Goal: Information Seeking & Learning: Learn about a topic

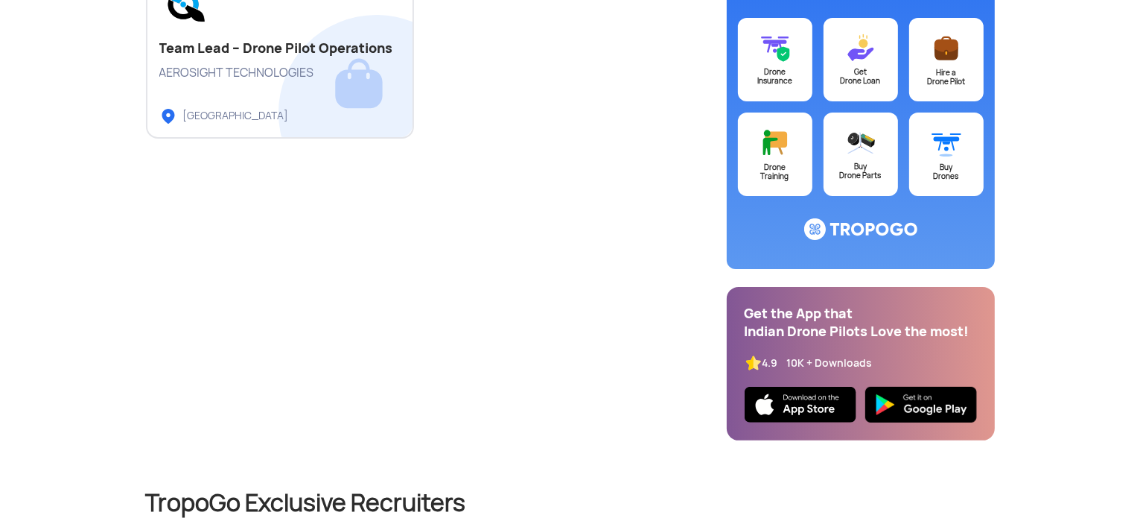
scroll to position [95, 0]
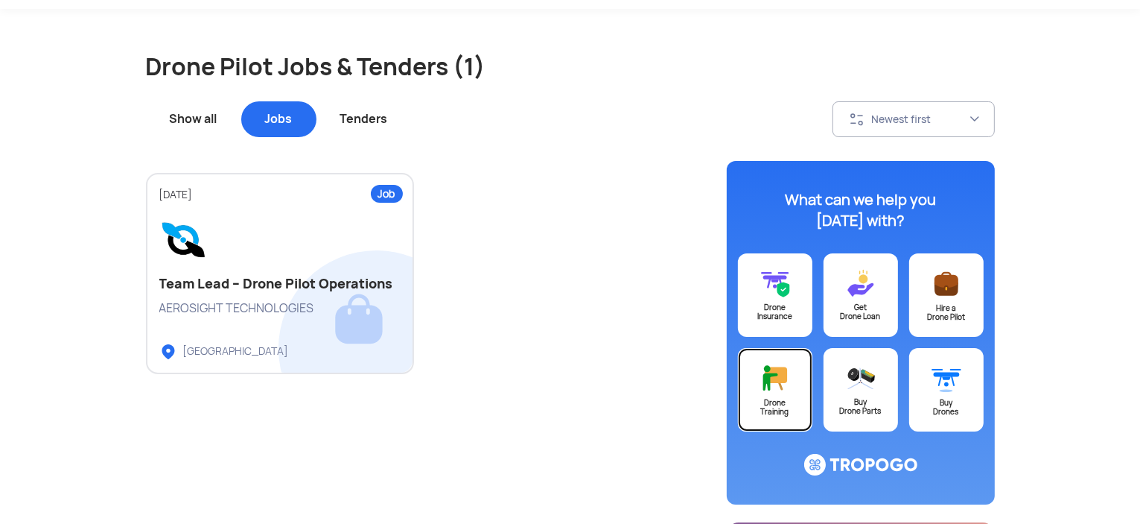
click at [788, 390] on img at bounding box center [775, 378] width 30 height 31
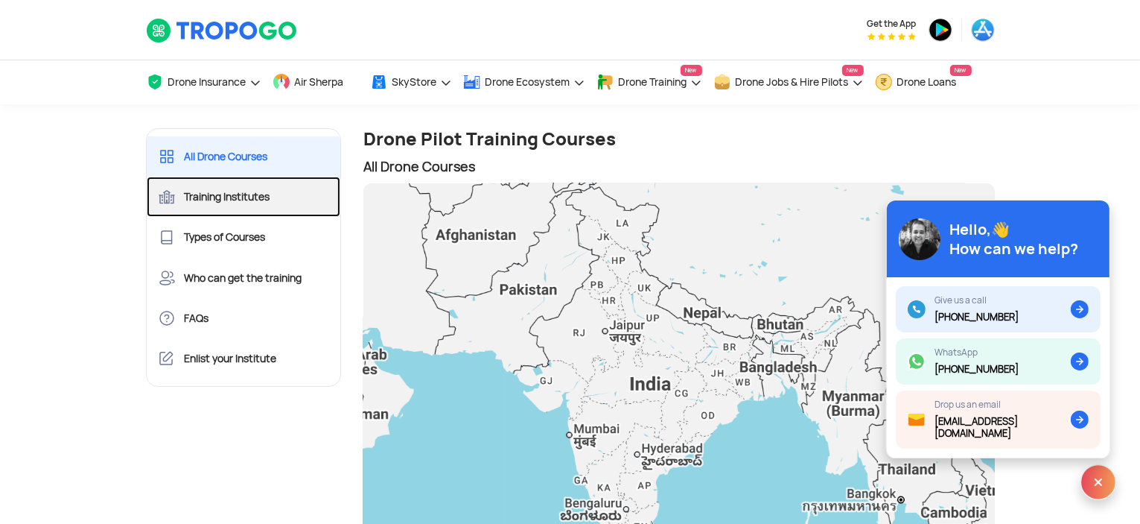
click at [252, 193] on link "Training Institutes" at bounding box center [244, 197] width 194 height 40
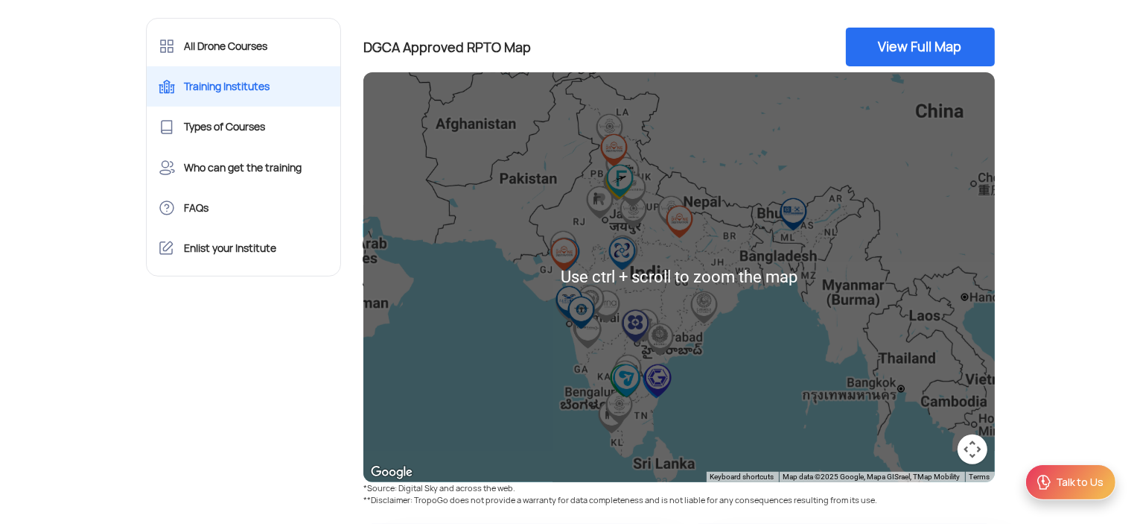
scroll to position [579, 0]
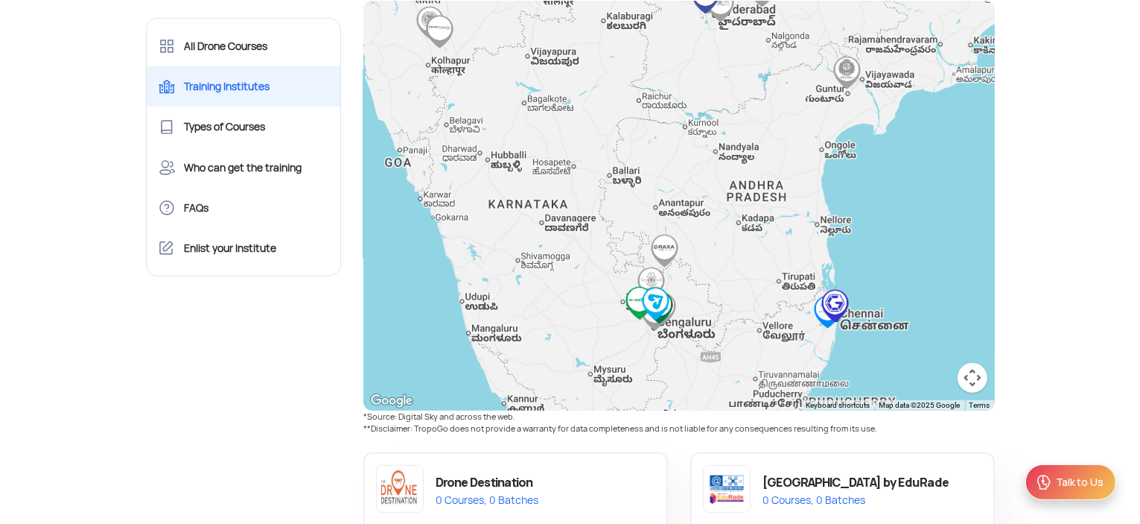
drag, startPoint x: 584, startPoint y: 276, endPoint x: 582, endPoint y: 188, distance: 87.9
click at [582, 188] on div "To navigate, press the arrow keys." at bounding box center [679, 206] width 632 height 410
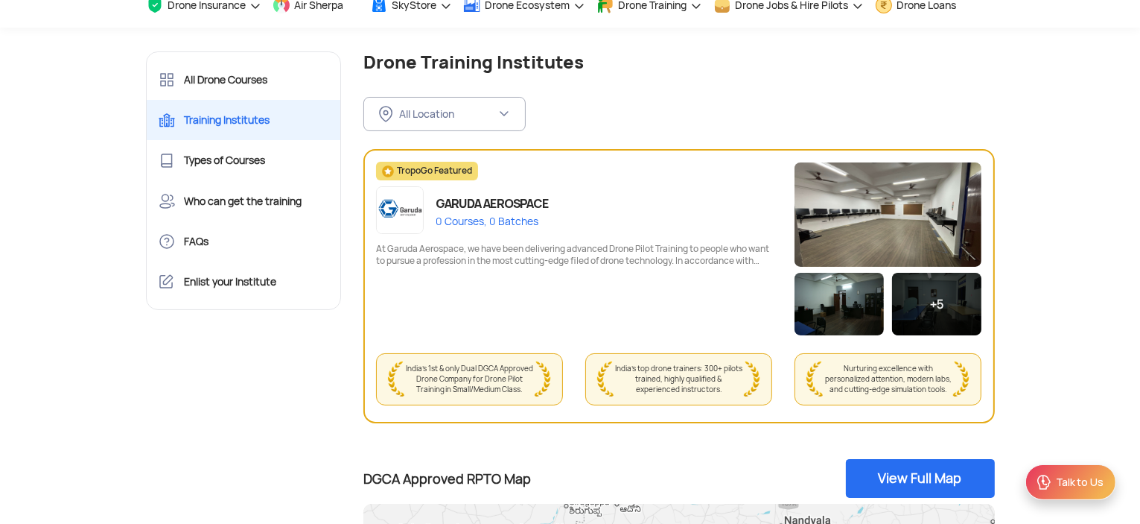
scroll to position [0, 0]
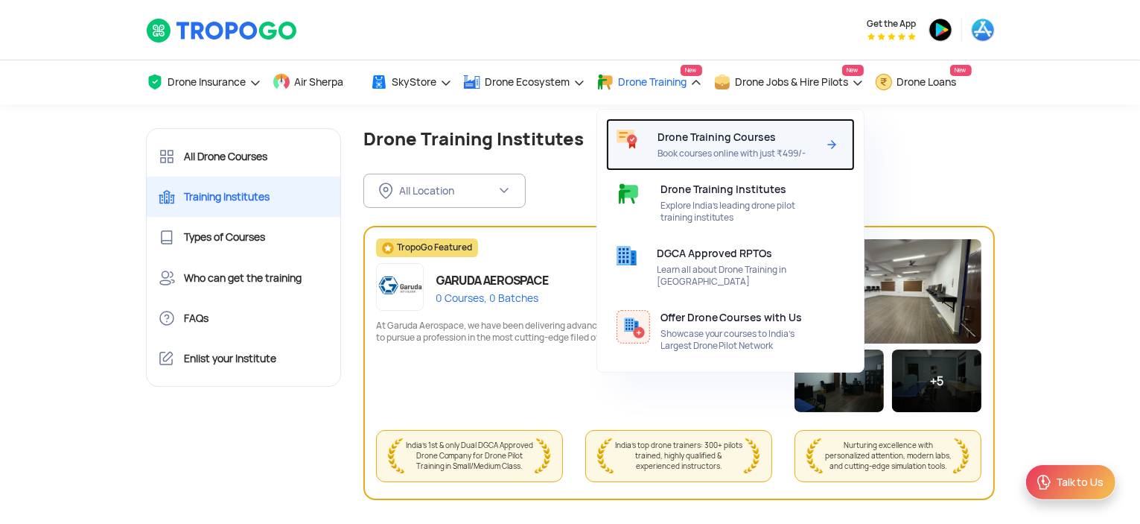
click at [687, 150] on span "Book courses online with just ₹499/-" at bounding box center [738, 153] width 160 height 12
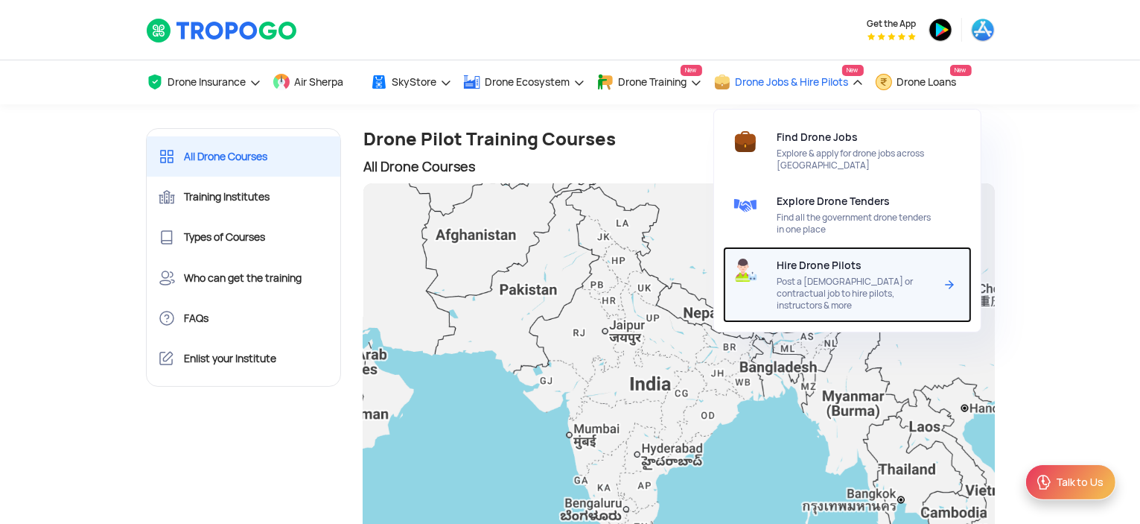
click at [808, 283] on span "Post a [DEMOGRAPHIC_DATA] or contractual job to hire pilots, instructors & more" at bounding box center [856, 294] width 157 height 36
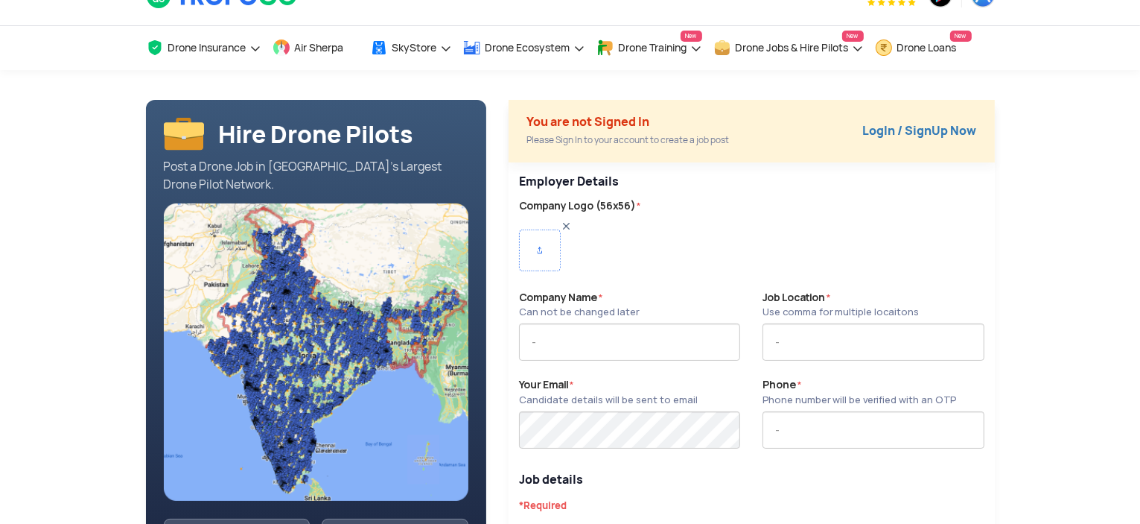
scroll to position [35, 0]
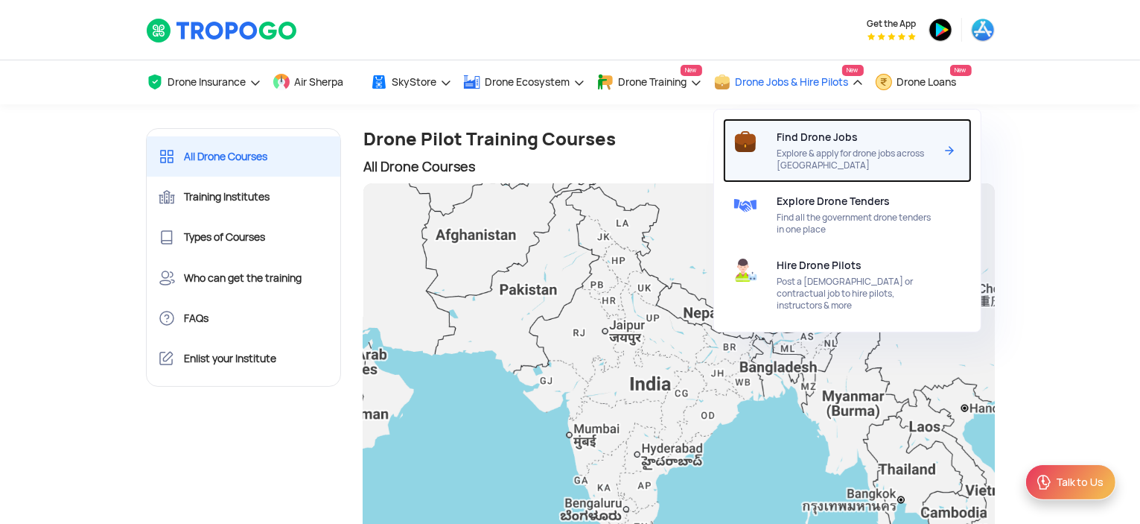
click at [784, 157] on span "Explore & apply for drone jobs across [GEOGRAPHIC_DATA]" at bounding box center [856, 159] width 157 height 24
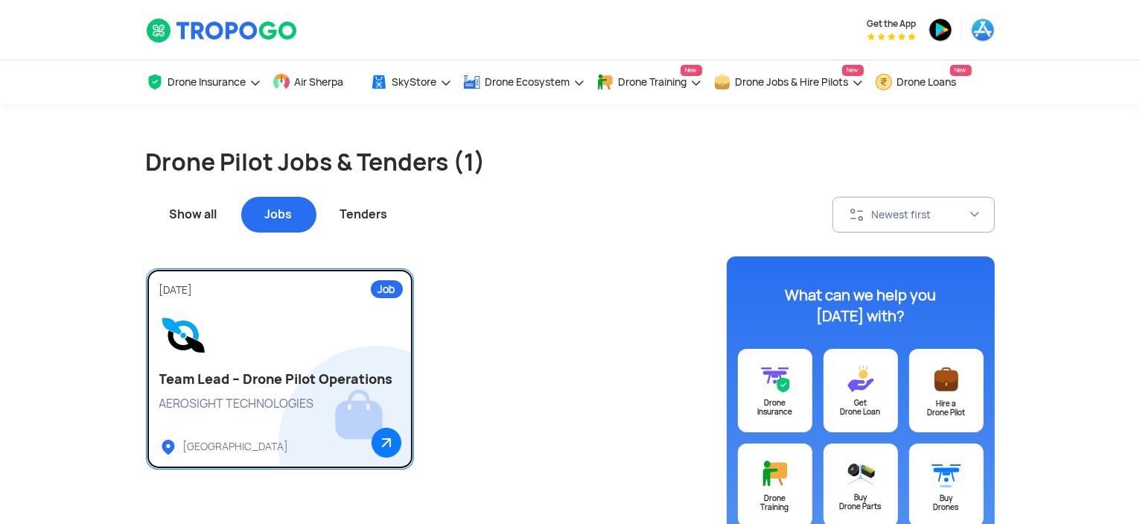
click at [276, 392] on link "Job [DATE] Team Lead – Drone Pilot Operations AEROSIGHT TECHNOLOGIES [GEOGRAPHI…" at bounding box center [280, 368] width 268 height 201
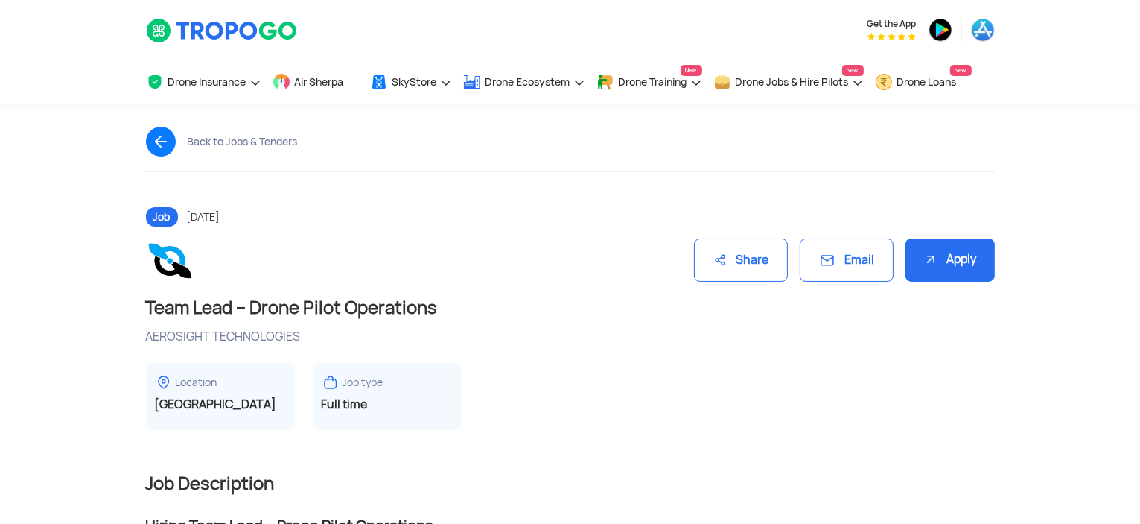
click at [165, 156] on img at bounding box center [167, 142] width 42 height 30
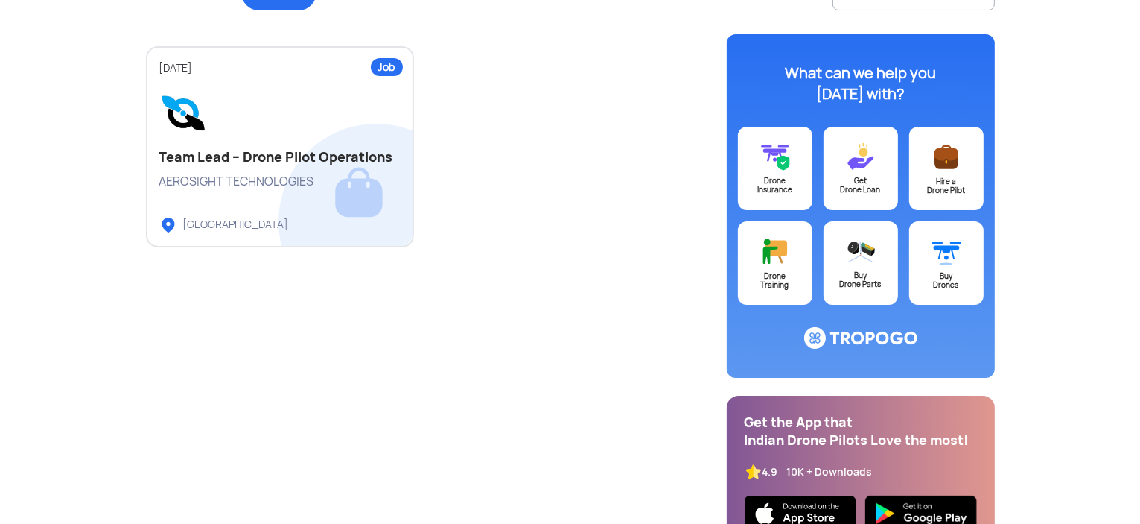
scroll to position [230, 0]
